Goal: Transaction & Acquisition: Purchase product/service

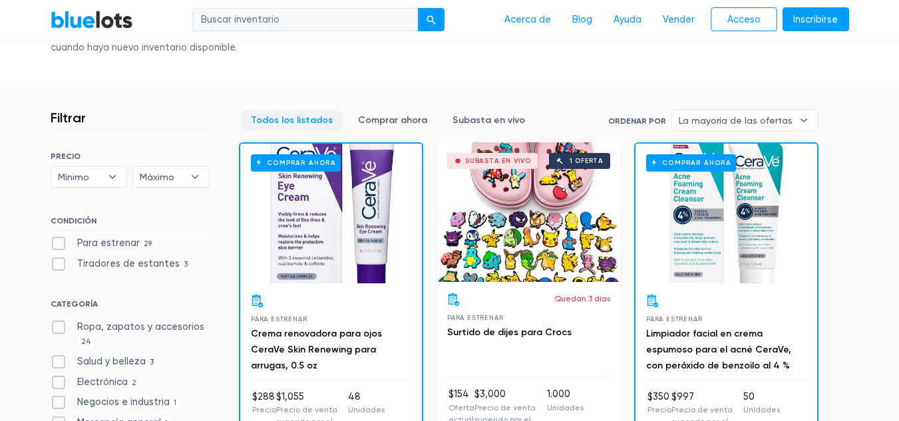
scroll to position [409, 0]
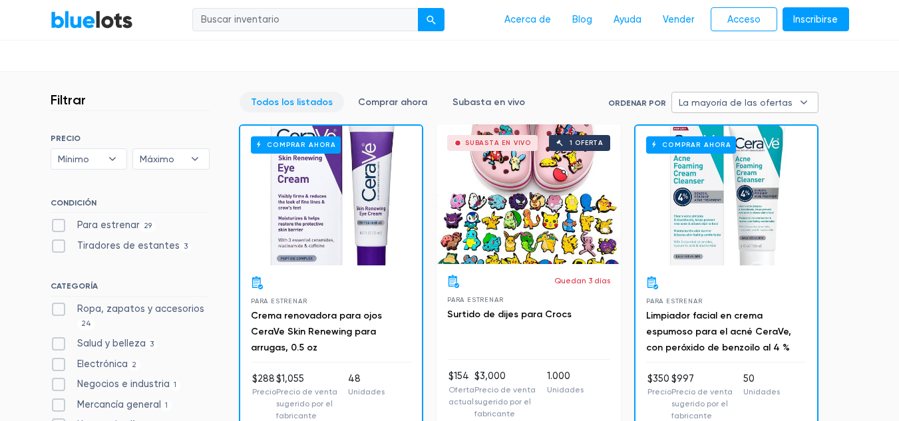
click at [757, 107] on font "La mayoría de las ofertas" at bounding box center [736, 102] width 114 height 11
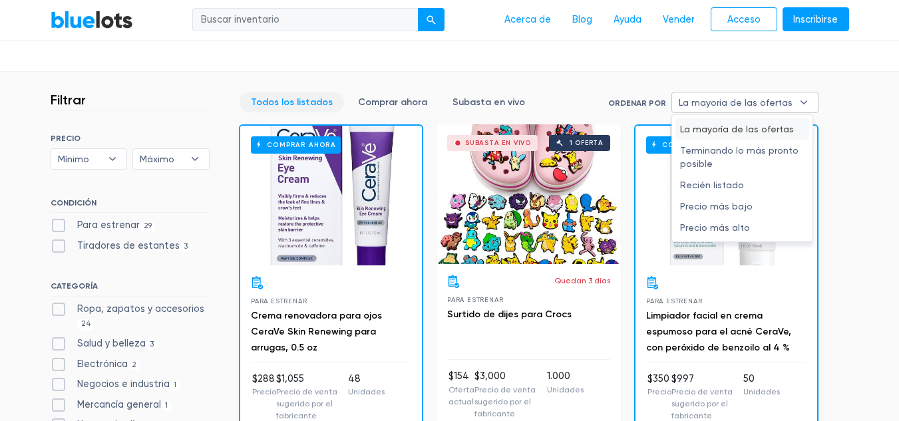
click at [758, 103] on font "La mayoría de las ofertas" at bounding box center [736, 102] width 114 height 11
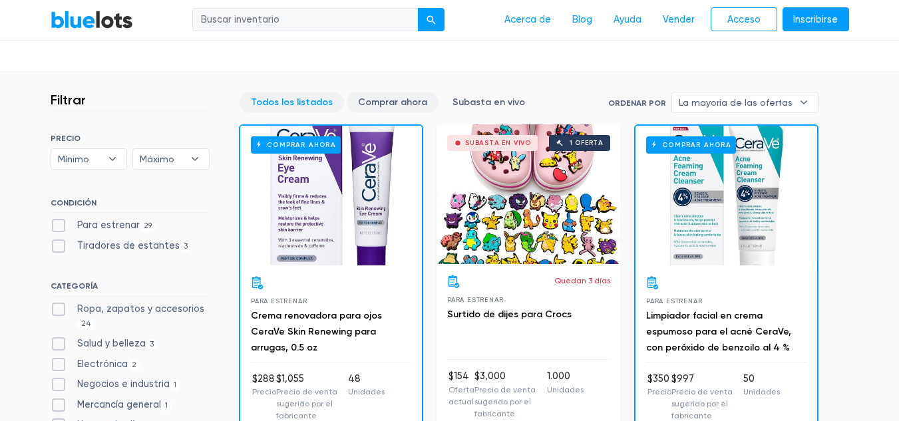
click at [408, 98] on font "Comprar ahora" at bounding box center [392, 101] width 69 height 11
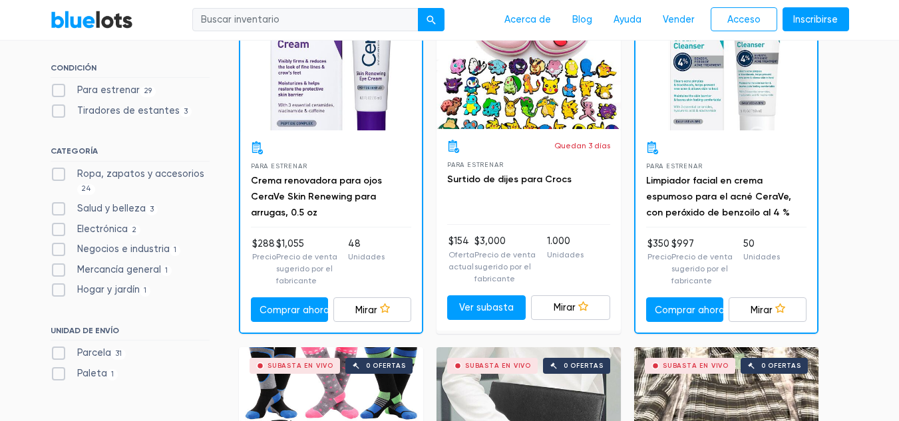
scroll to position [554, 0]
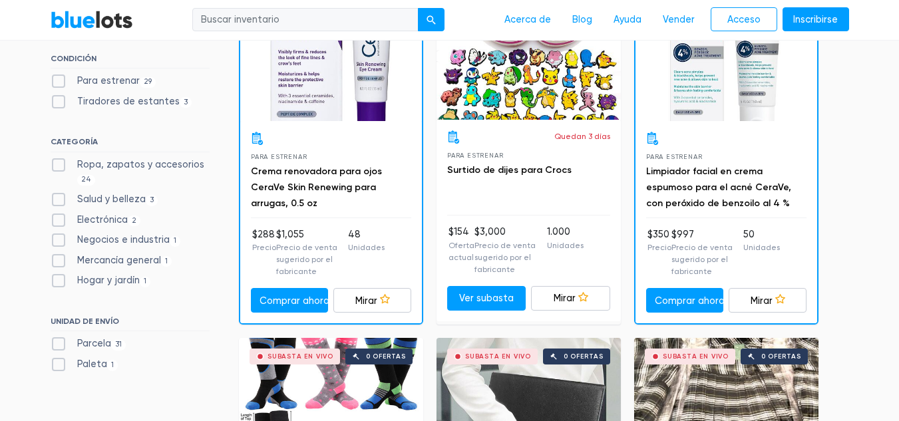
click at [59, 163] on label "Ropa, zapatos y accesorios 24" at bounding box center [130, 172] width 159 height 29
click at [59, 163] on Accessories"] "Ropa, zapatos y accesorios 24" at bounding box center [55, 162] width 9 height 9
checkbox Accessories"] "true"
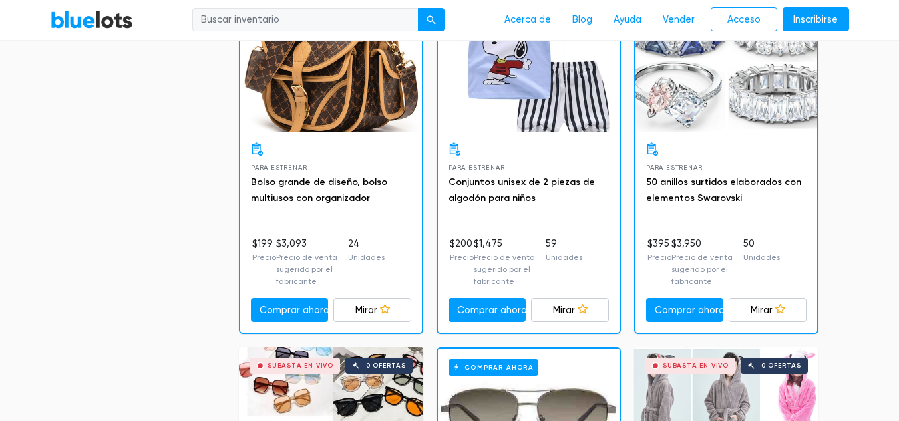
scroll to position [1357, 0]
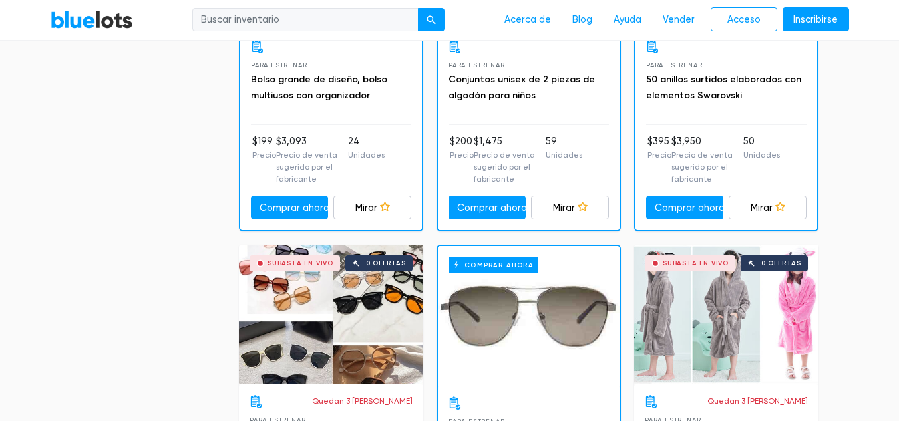
drag, startPoint x: 901, startPoint y: 79, endPoint x: 908, endPoint y: 164, distance: 85.5
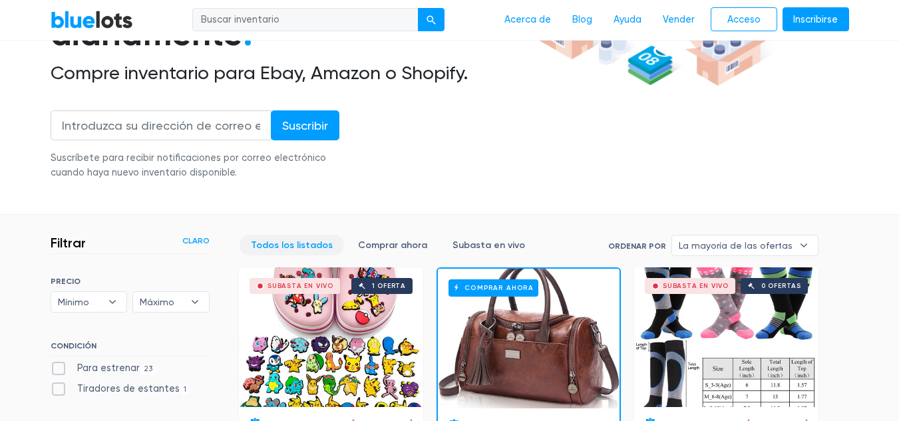
scroll to position [0, 0]
